Goal: Book appointment/travel/reservation

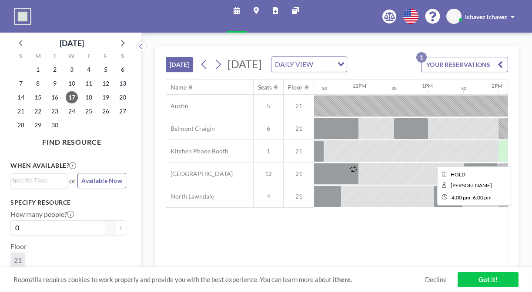
scroll to position [0, 784]
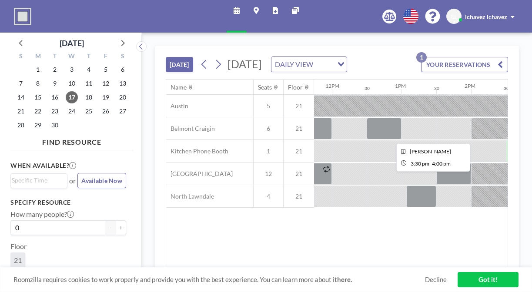
scroll to position [0, 853]
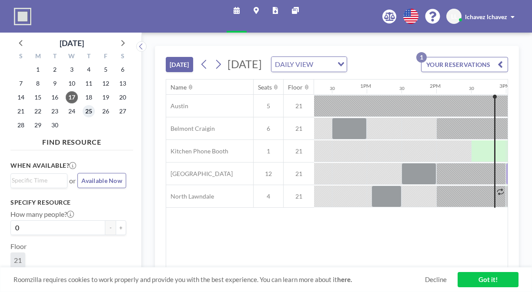
click at [83, 105] on span "25" at bounding box center [89, 111] width 12 height 12
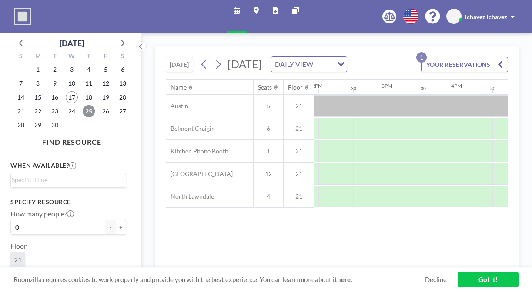
scroll to position [0, 1021]
click at [66, 105] on span "24" at bounding box center [72, 111] width 12 height 12
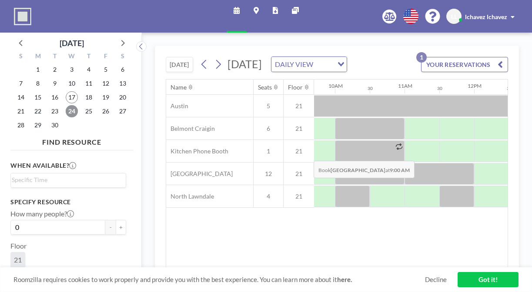
scroll to position [0, 677]
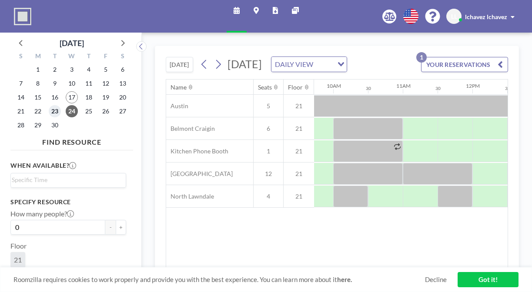
click at [49, 105] on span "23" at bounding box center [55, 111] width 12 height 12
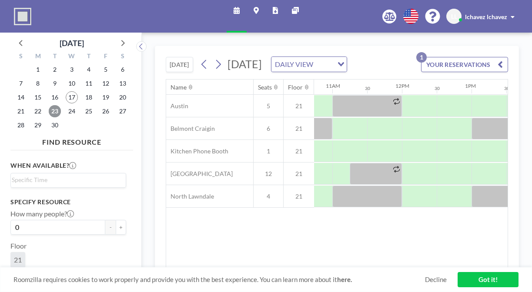
scroll to position [0, 736]
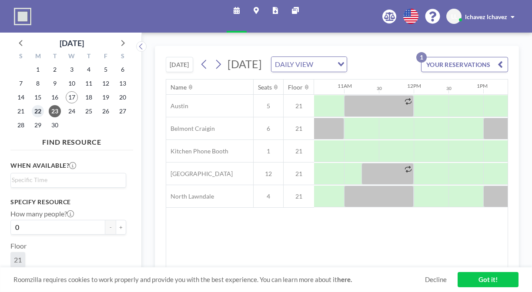
click at [32, 105] on span "22" at bounding box center [38, 111] width 12 height 12
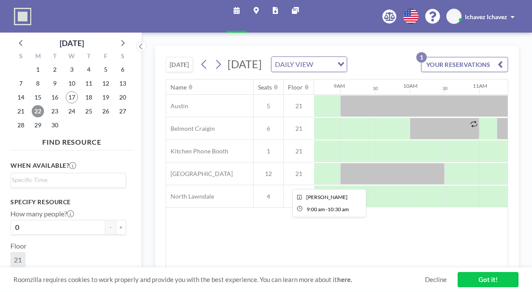
scroll to position [0, 627]
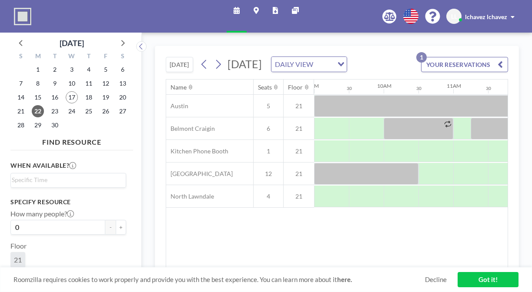
click at [322, 189] on div "Name Seats Floor 12AM 30 1AM 30 2AM 30 3AM 30 4AM 30 5AM 30 6AM 30 7AM 30 8AM 3…" at bounding box center [337, 174] width 342 height 188
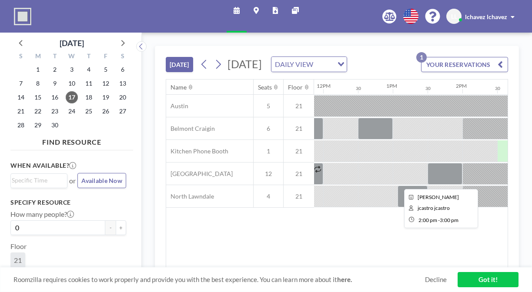
scroll to position [0, 828]
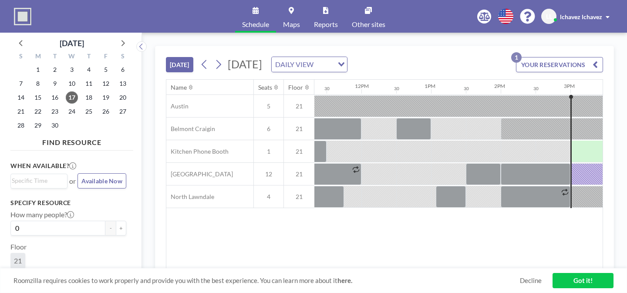
scroll to position [0, 792]
